Goal: Check status: Check status

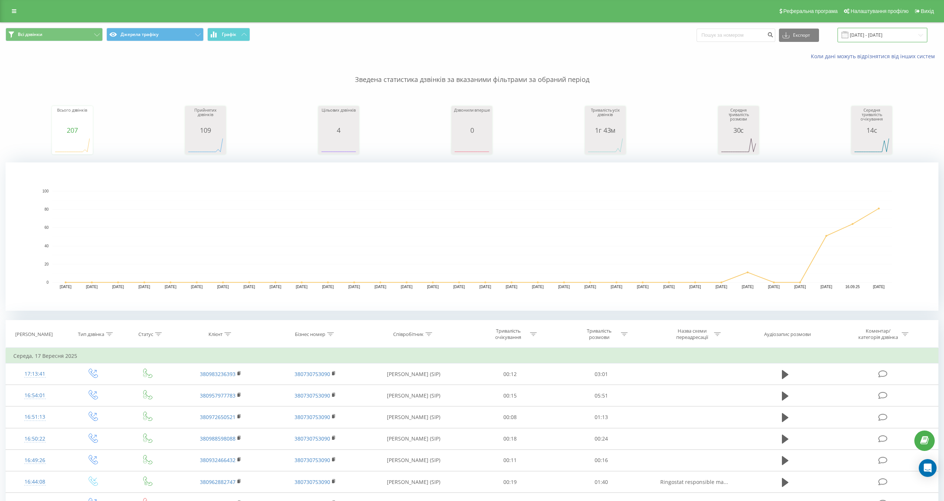
click at [886, 38] on input "[DATE] - [DATE]" at bounding box center [883, 35] width 90 height 14
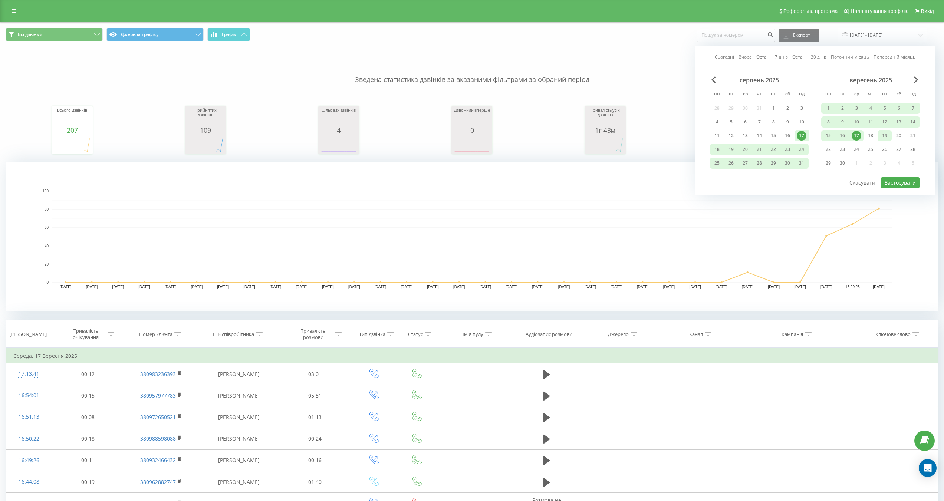
click at [891, 136] on div "19" at bounding box center [885, 135] width 14 height 11
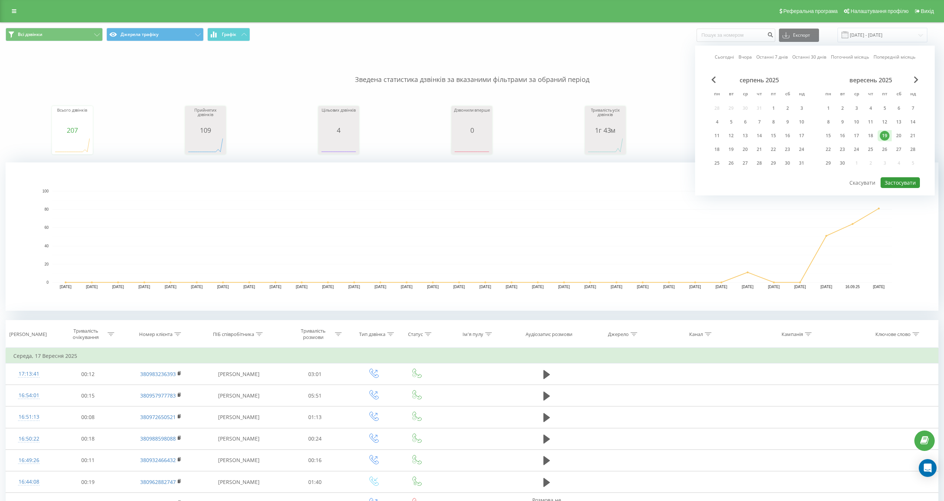
click at [898, 178] on button "Застосувати" at bounding box center [900, 182] width 39 height 11
type input "[DATE] - [DATE]"
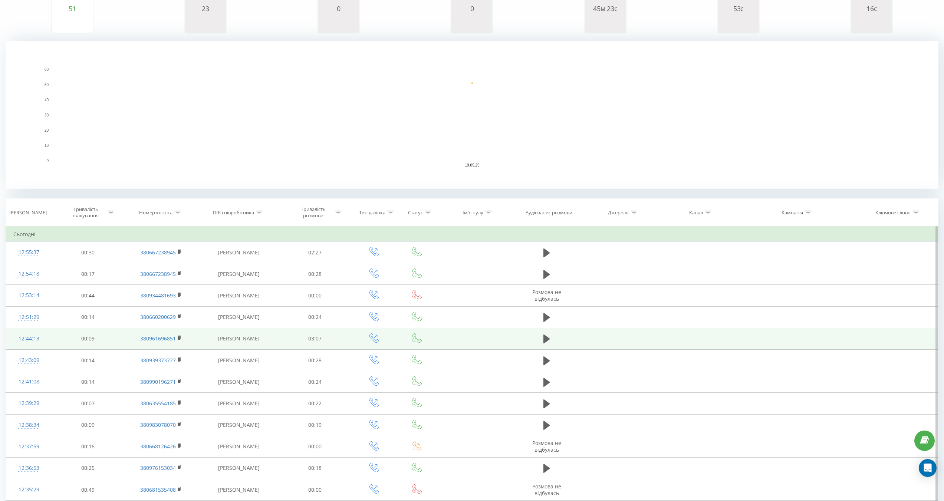
scroll to position [186, 0]
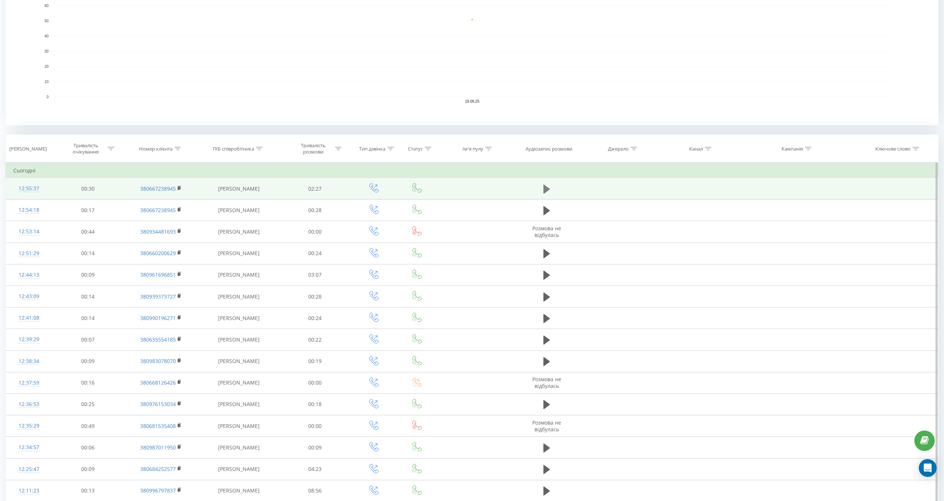
click at [547, 189] on icon at bounding box center [547, 188] width 7 height 9
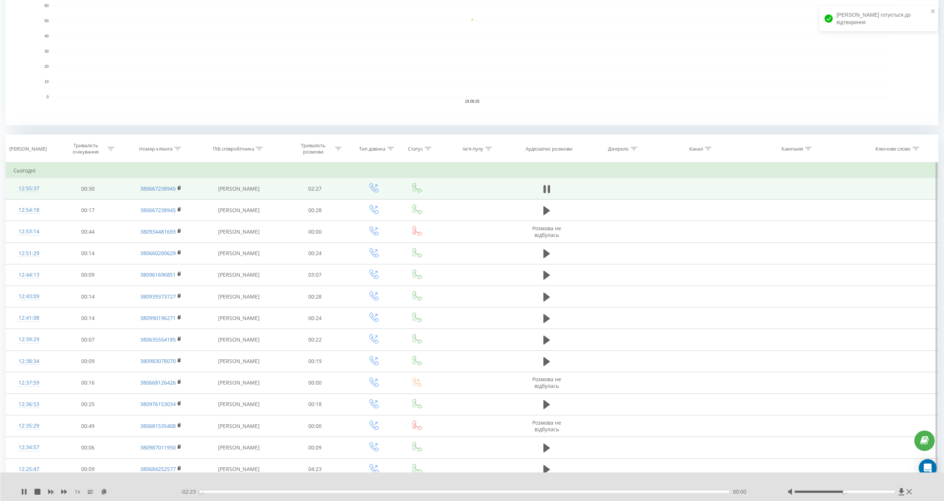
click at [435, 492] on div "00:00" at bounding box center [465, 492] width 530 height 2
click at [384, 492] on div "00:50" at bounding box center [465, 492] width 530 height 2
click at [360, 492] on div "00:51" at bounding box center [465, 492] width 530 height 2
click at [351, 490] on div "- 01:39 00:44 00:44" at bounding box center [475, 491] width 589 height 7
click at [345, 492] on div "00:44" at bounding box center [465, 492] width 530 height 2
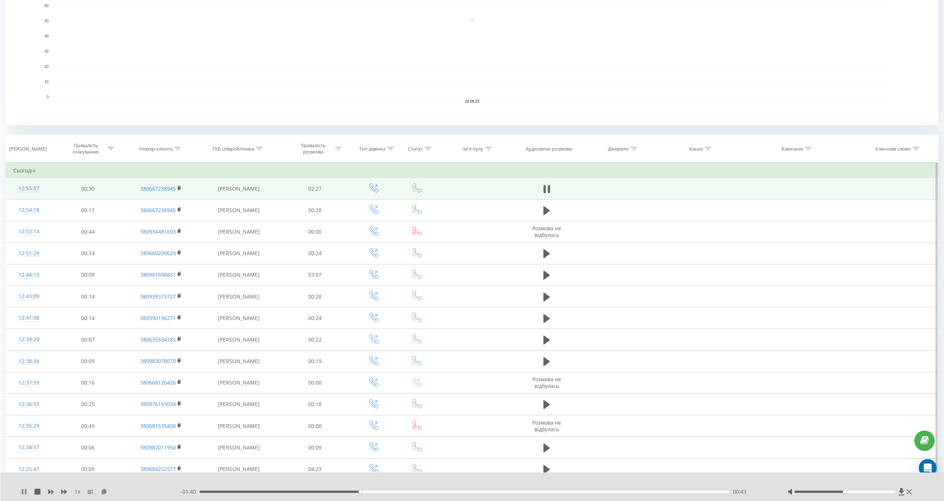
click at [22, 491] on icon at bounding box center [22, 492] width 1 height 6
click at [345, 492] on div "00:44" at bounding box center [465, 492] width 530 height 2
click at [324, 491] on div "00:39" at bounding box center [465, 492] width 530 height 2
click at [26, 492] on icon at bounding box center [24, 492] width 6 height 6
click at [23, 490] on icon at bounding box center [22, 492] width 1 height 6
